Goal: Task Accomplishment & Management: Manage account settings

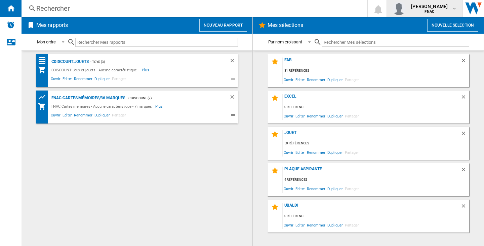
click at [415, 7] on span "felana lilia raharivololona" at bounding box center [429, 6] width 37 height 7
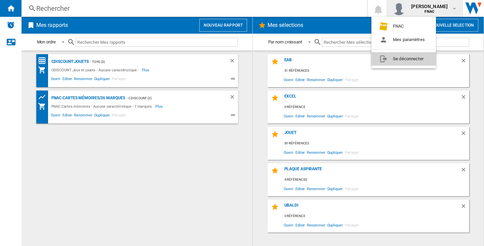
click at [404, 59] on button "Se déconnecter" at bounding box center [403, 58] width 65 height 13
